Goal: Task Accomplishment & Management: Complete application form

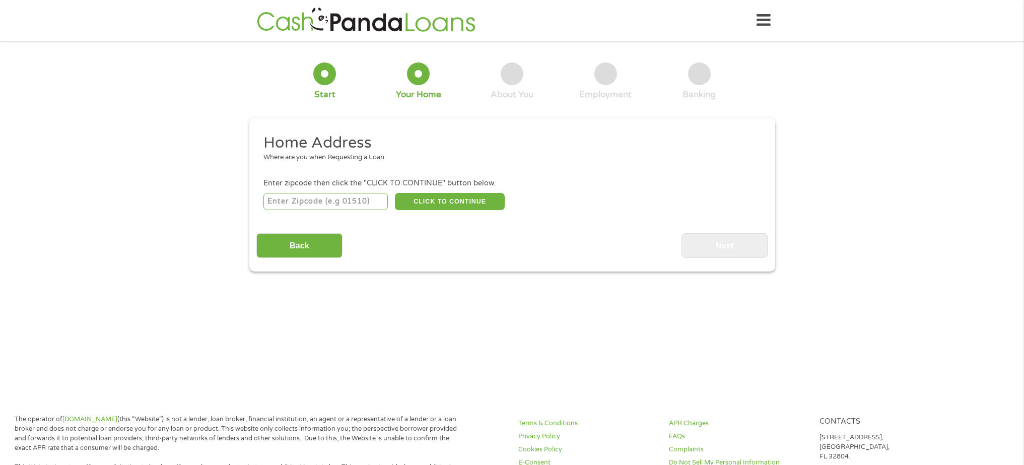
click at [366, 202] on input "number" at bounding box center [325, 201] width 124 height 17
type input "92277"
click at [481, 204] on button "CLICK TO CONTINUE" at bounding box center [450, 201] width 110 height 17
type input "92277"
type input "Twentynine Palms"
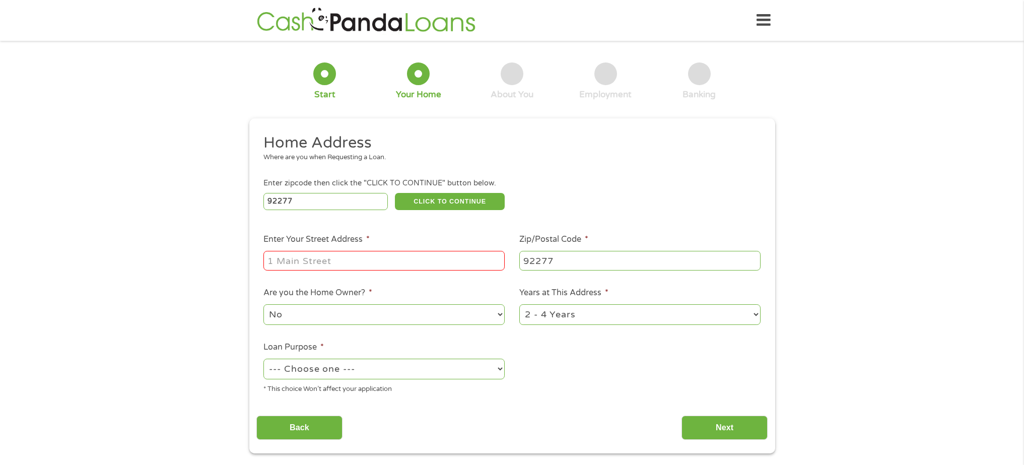
click at [389, 262] on input "Enter Your Street Address *" at bounding box center [383, 260] width 241 height 19
type input "[STREET_ADDRESS]"
click at [499, 370] on select "--- Choose one --- Pay Bills Debt Consolidation Home Improvement Major Purchase…" at bounding box center [383, 369] width 241 height 21
select select "paybills"
click at [743, 430] on input "Next" at bounding box center [725, 428] width 86 height 25
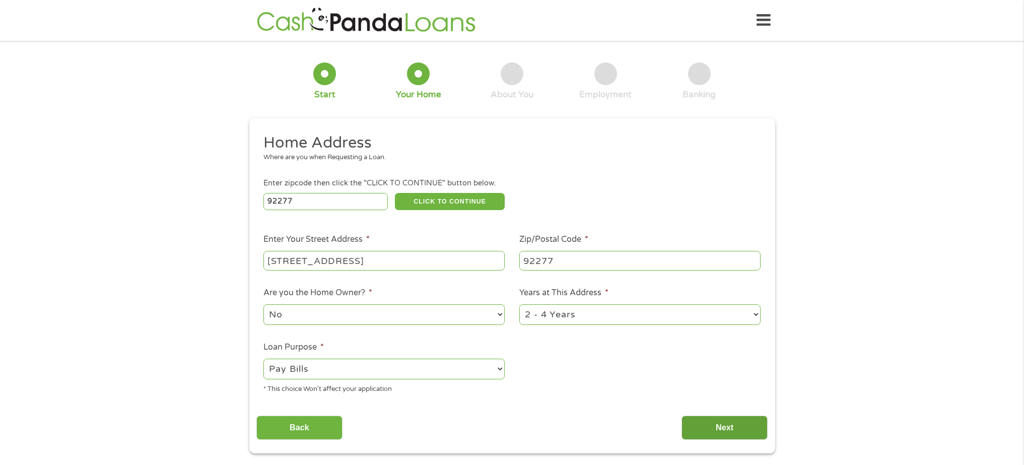
scroll to position [4, 4]
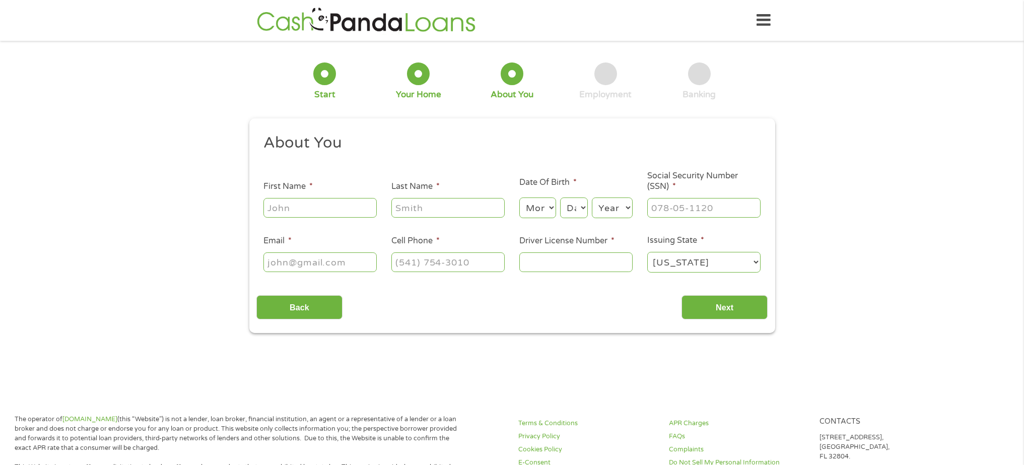
click at [317, 206] on input "First Name *" at bounding box center [319, 207] width 113 height 19
type input "Victoria"
type input "[PERSON_NAME]"
type input "[EMAIL_ADDRESS][DOMAIN_NAME]"
type input "[PHONE_NUMBER]"
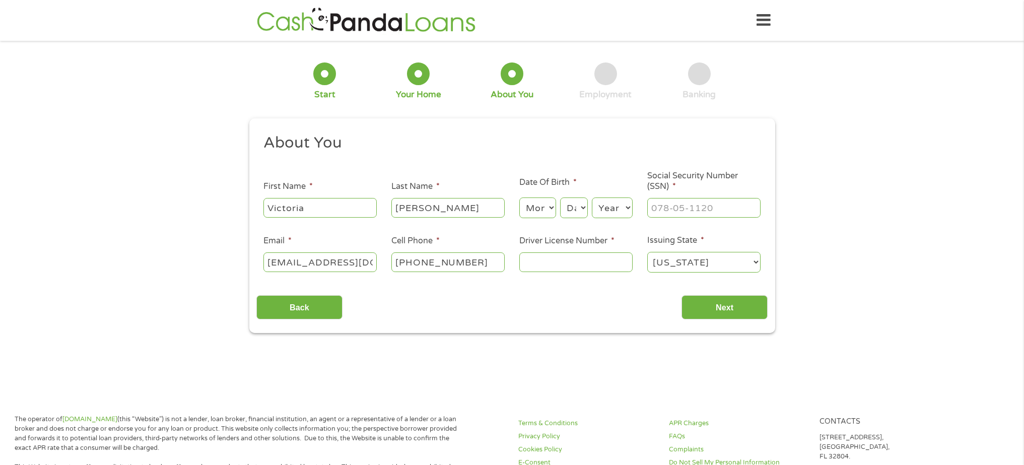
click at [551, 210] on select "Month 1 2 3 4 5 6 7 8 9 10 11 12" at bounding box center [537, 207] width 37 height 21
select select "4"
click at [585, 209] on select "Day 1 2 3 4 5 6 7 8 9 10 11 12 13 14 15 16 17 18 19 20 21 22 23 24 25 26 27 28 …" at bounding box center [573, 207] width 27 height 21
select select "16"
click at [627, 209] on select "Year [DATE] 2006 2005 2004 2003 2002 2001 2000 1999 1998 1997 1996 1995 1994 19…" at bounding box center [612, 207] width 41 height 21
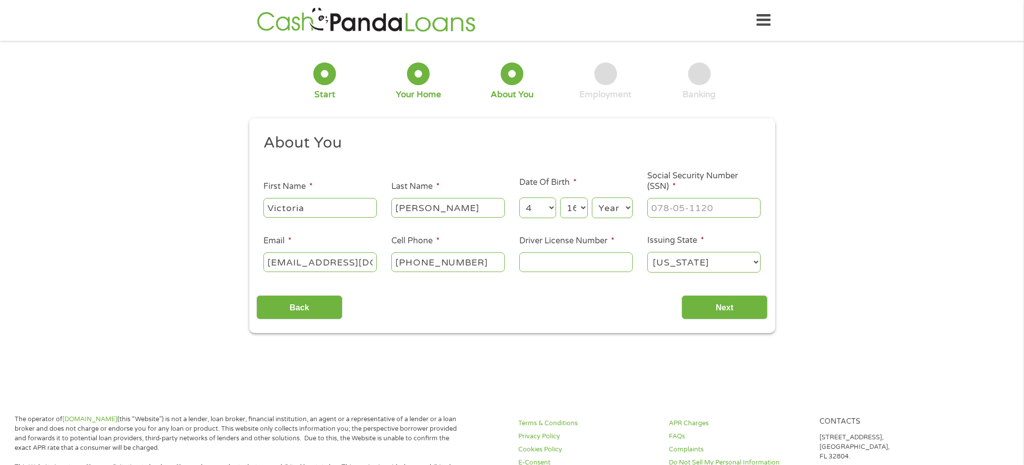
select select "1958"
click at [726, 204] on input "___-__-____" at bounding box center [703, 207] width 113 height 19
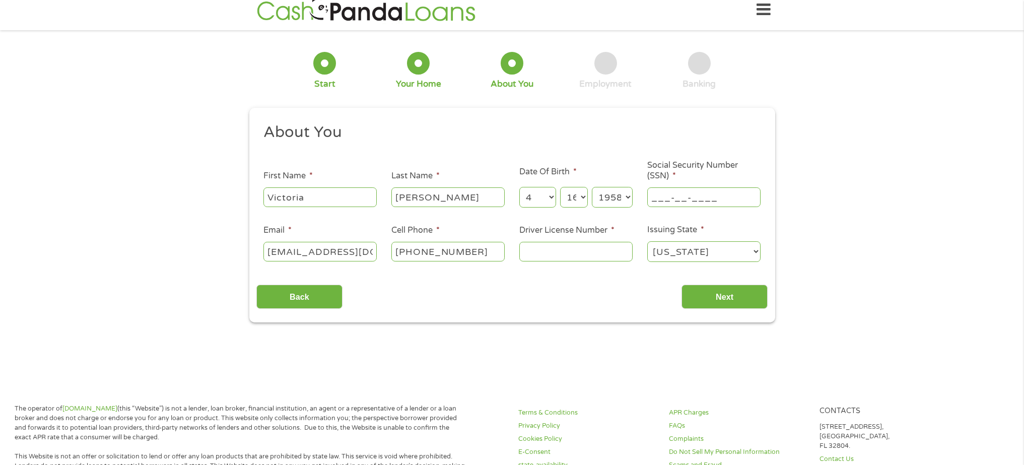
scroll to position [13, 0]
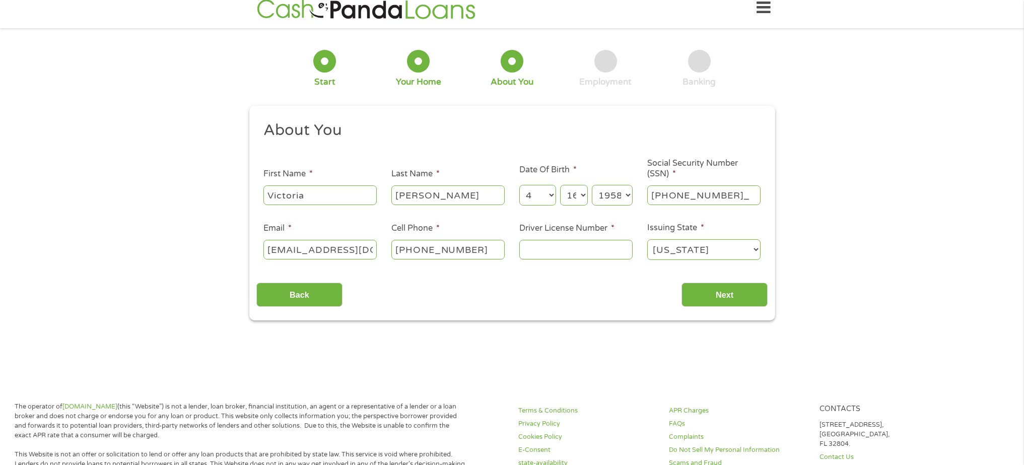
type input "547-31-8743"
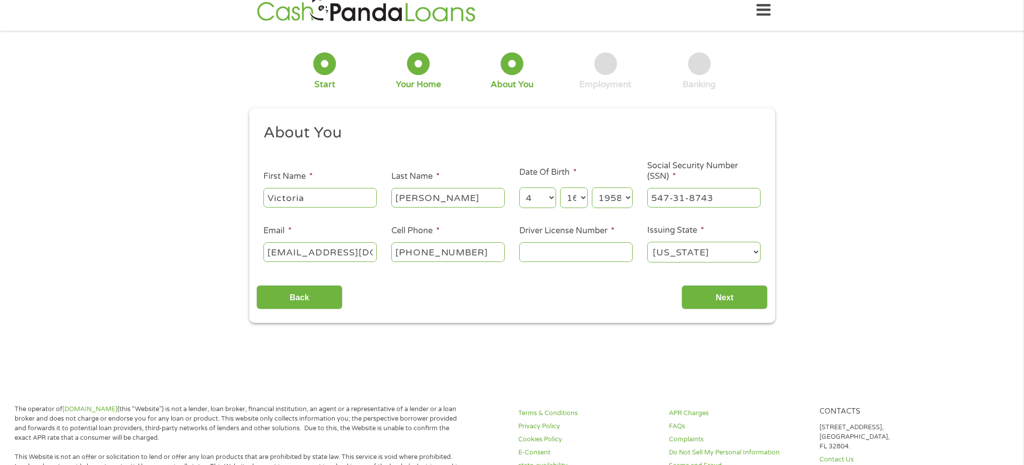
click at [570, 258] on input "Driver License Number *" at bounding box center [575, 251] width 113 height 19
type input "N5655786"
click at [717, 302] on input "Next" at bounding box center [725, 297] width 86 height 25
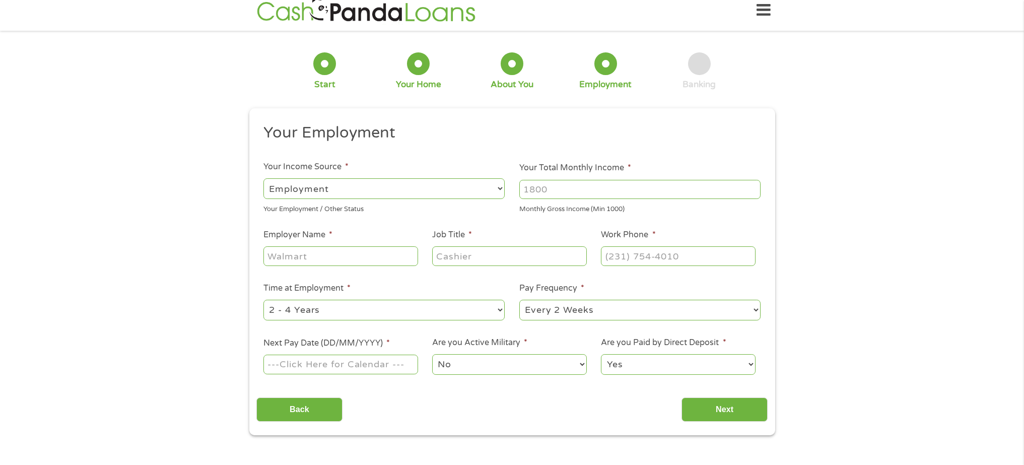
scroll to position [0, 0]
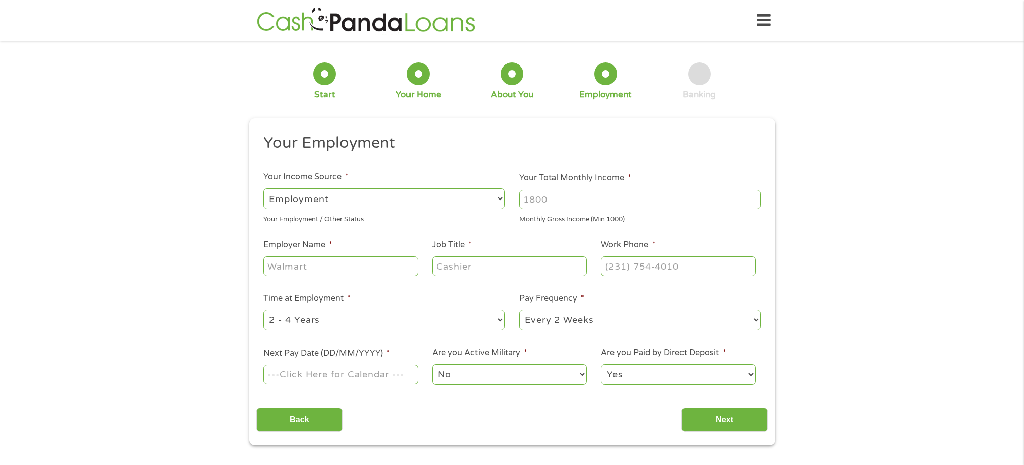
click at [501, 197] on select "--- Choose one --- Employment [DEMOGRAPHIC_DATA] Benefits" at bounding box center [383, 198] width 241 height 21
select select "benefits"
type input "Other"
type input "[PHONE_NUMBER]"
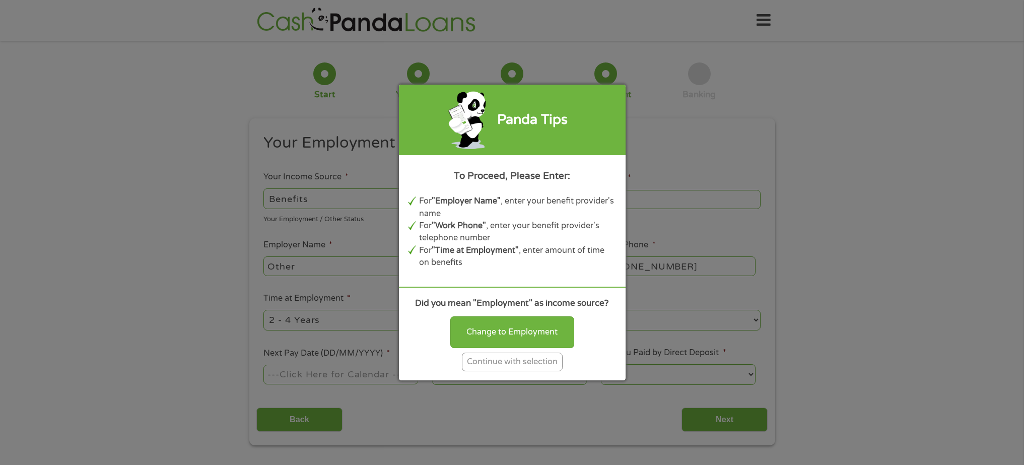
click at [557, 360] on div "Continue with selection" at bounding box center [512, 362] width 101 height 19
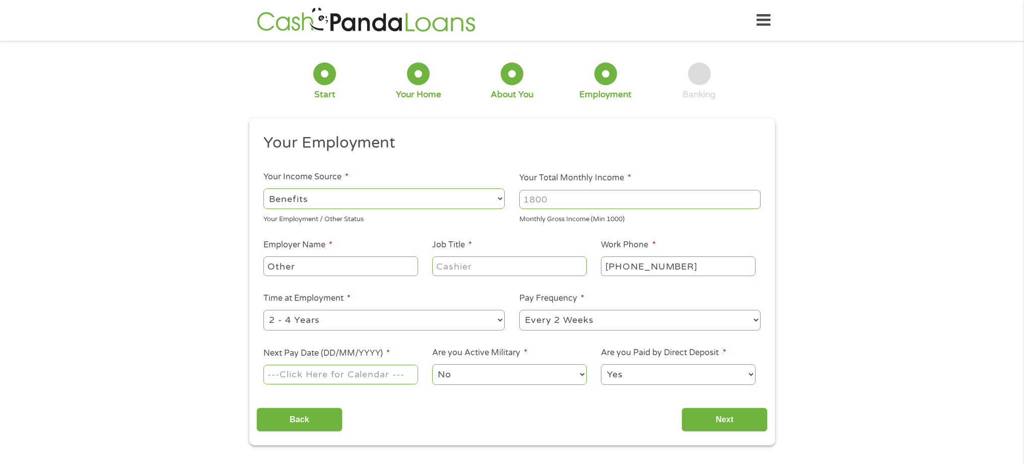
click at [373, 268] on input "Other" at bounding box center [340, 265] width 154 height 19
type input "O"
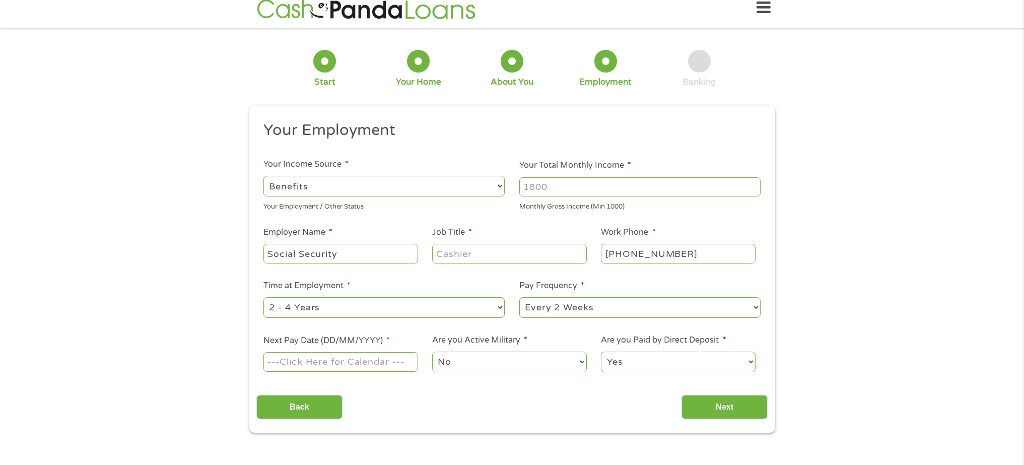
type input "Social Security"
click at [483, 254] on input "Job Title *" at bounding box center [509, 253] width 154 height 19
type input "Retired"
click at [499, 308] on select "--- Choose one --- 1 Year or less 1 - 2 Years 2 - 4 Years Over 4 Years" at bounding box center [383, 307] width 241 height 21
select select "24months"
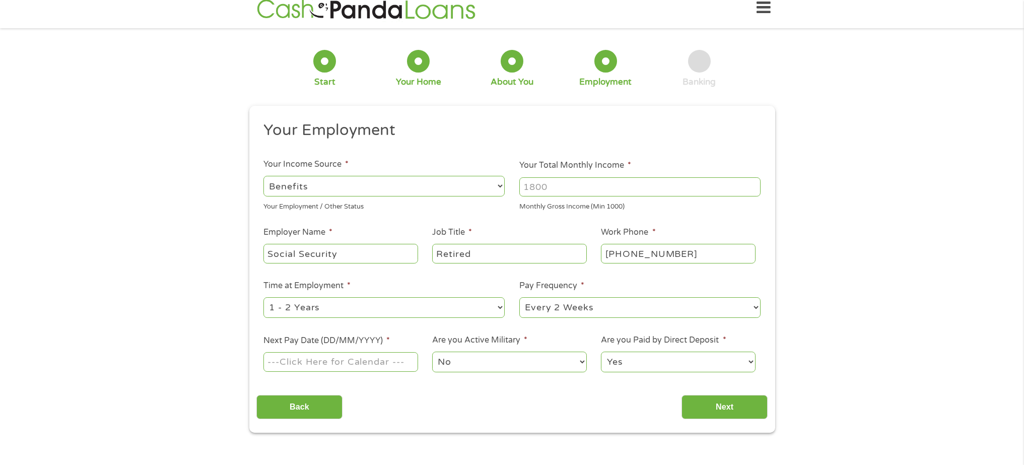
click at [756, 306] on select "--- Choose one --- Every 2 Weeks Every Week Monthly Semi-Monthly" at bounding box center [639, 307] width 241 height 21
select select "monthly"
click at [405, 362] on input "Next Pay Date (DD/MM/YYYY) *" at bounding box center [340, 361] width 154 height 19
type input "[DATE]"
